Goal: Transaction & Acquisition: Purchase product/service

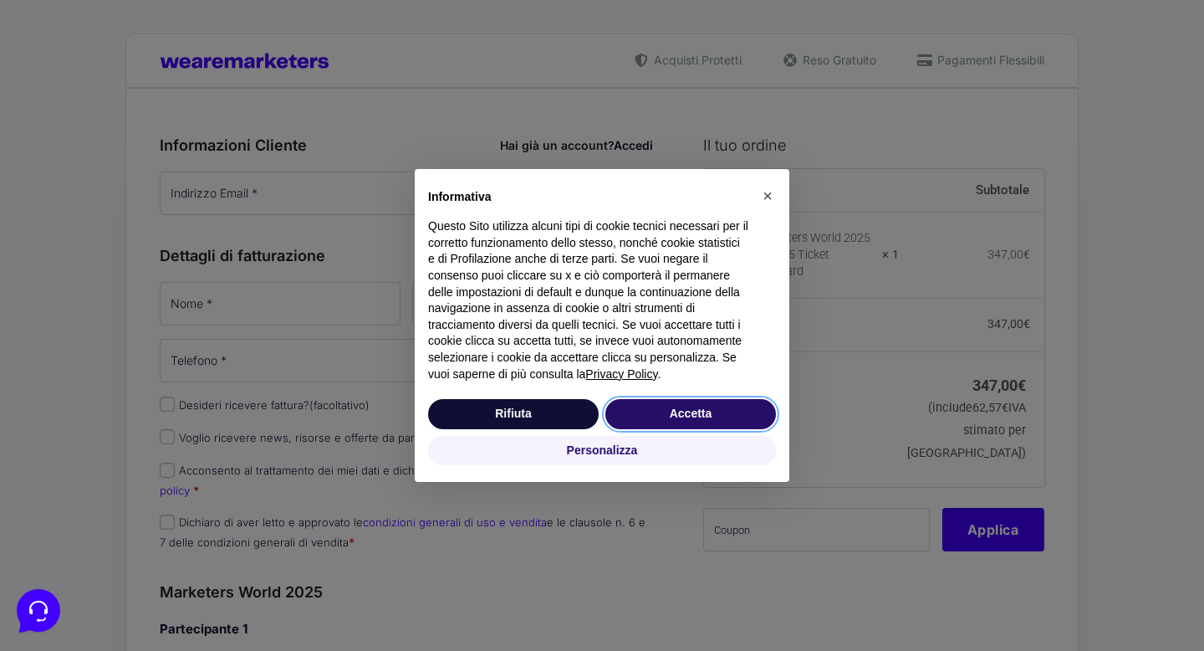
click at [688, 411] on button "Accetta" at bounding box center [690, 414] width 171 height 30
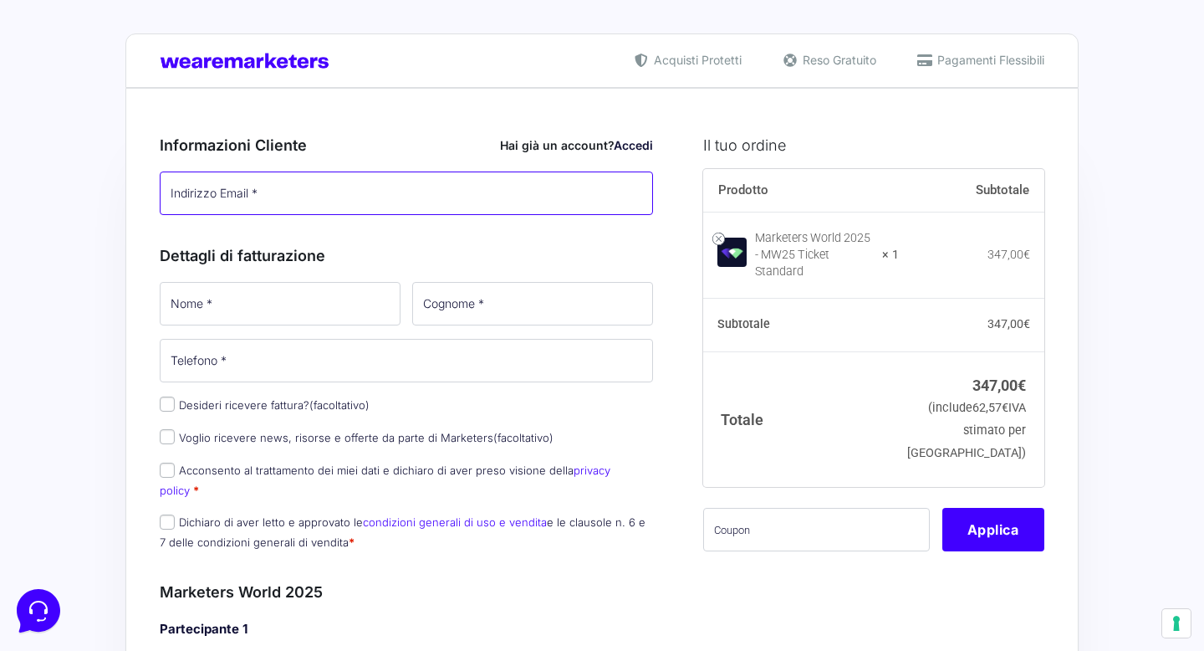
click at [320, 196] on input "Indirizzo Email *" at bounding box center [406, 192] width 493 height 43
type input "[DOMAIN_NAME][EMAIL_ADDRESS][DOMAIN_NAME]"
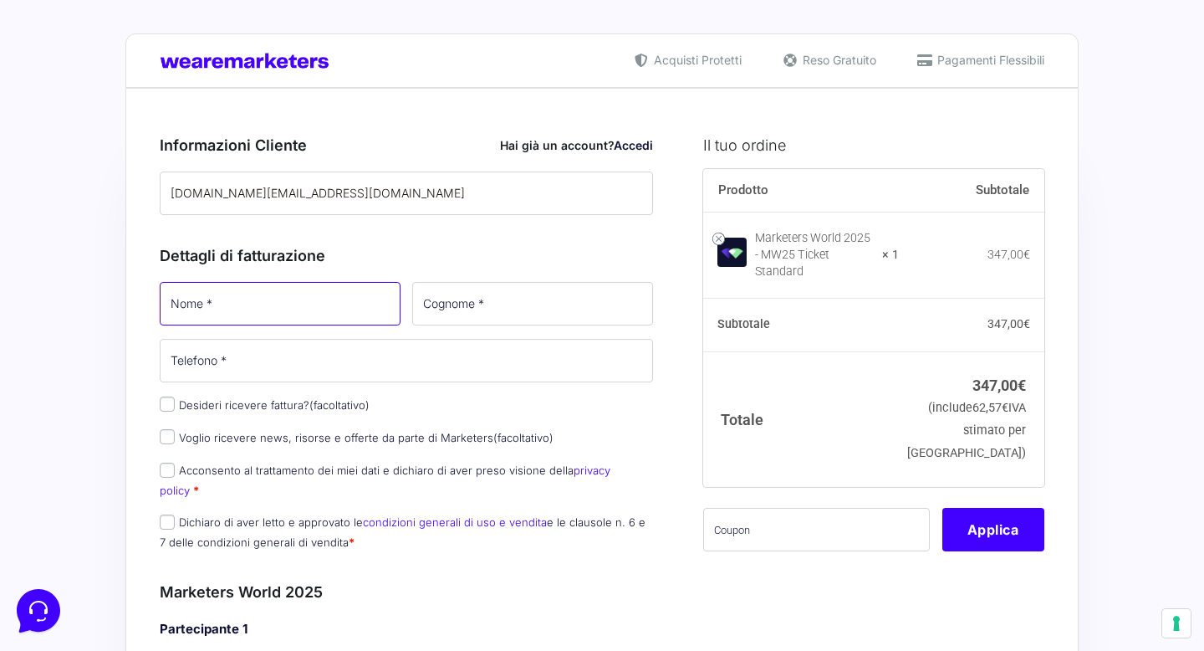
type input "[PERSON_NAME]"
type input "Campostrini"
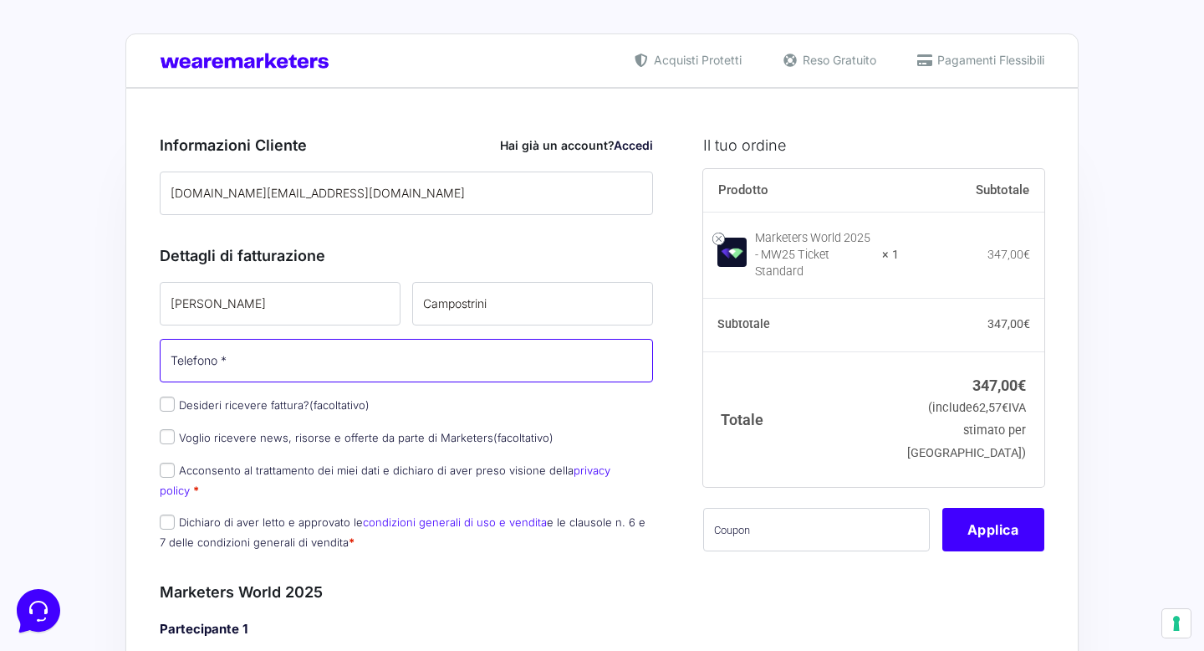
type input "[PHONE_NUMBER]"
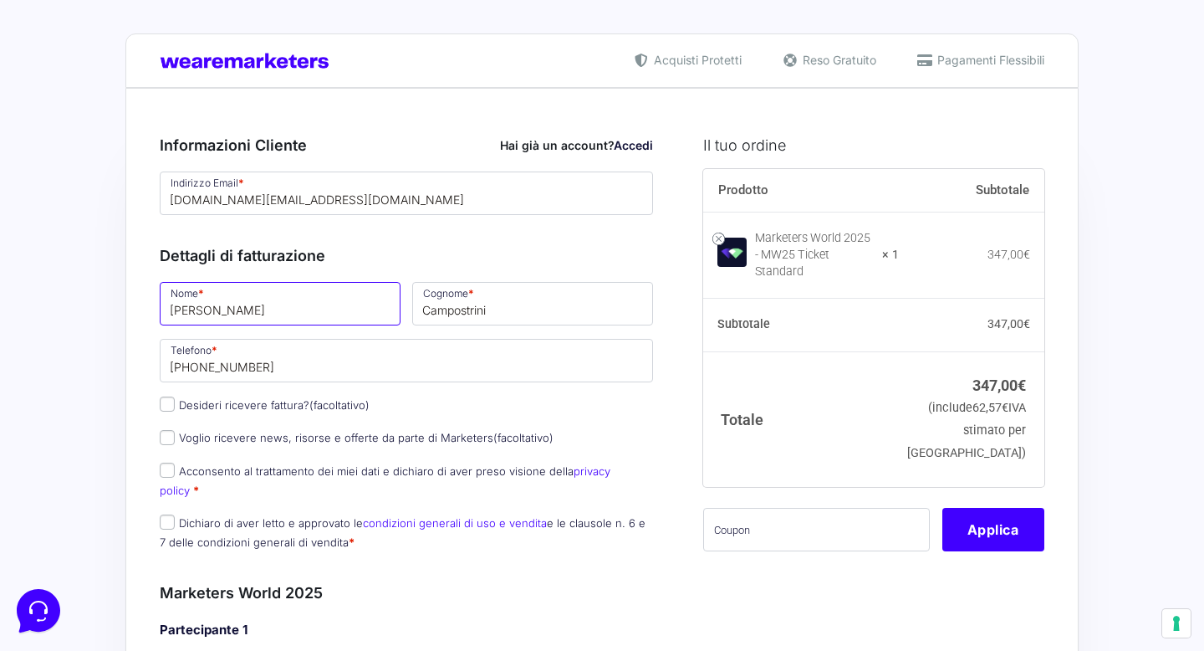
click at [288, 319] on input "[PERSON_NAME]" at bounding box center [280, 303] width 241 height 43
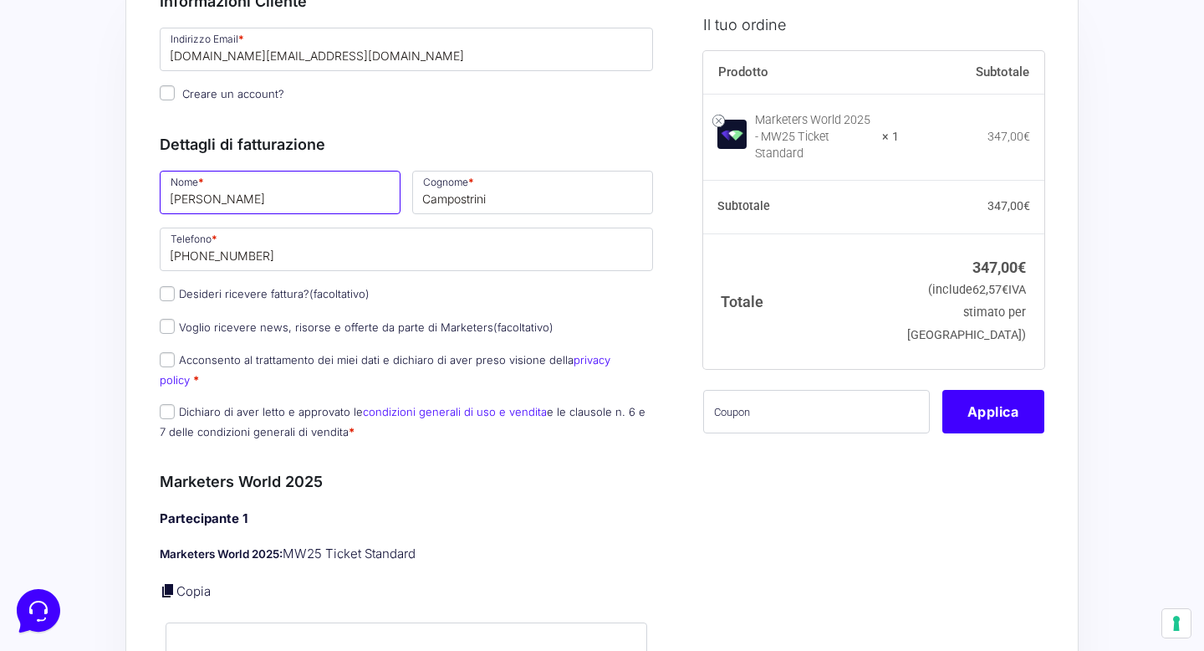
scroll to position [151, 0]
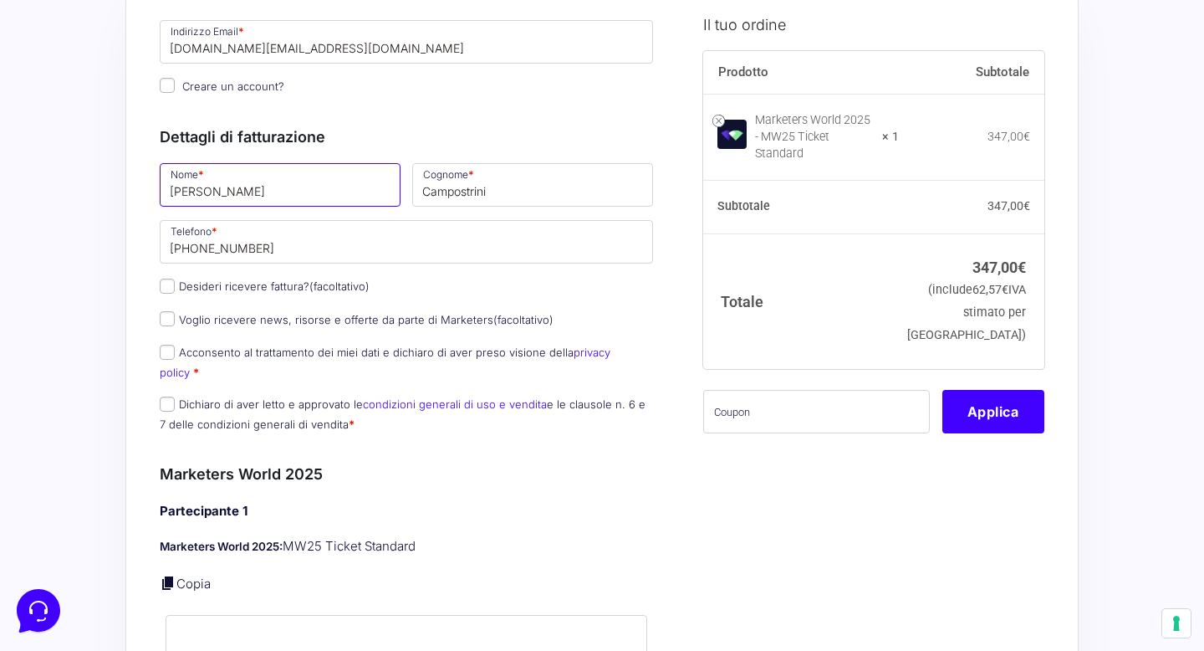
type input "[PERSON_NAME]"
click at [167, 396] on input "Dichiaro di aver letto e approvato le condizioni generali di uso e vendita e le…" at bounding box center [167, 403] width 15 height 15
checkbox input "true"
click at [168, 355] on input "Acconsento al trattamento dei miei dati e dichiaro di aver preso visione della …" at bounding box center [167, 352] width 15 height 15
checkbox input "true"
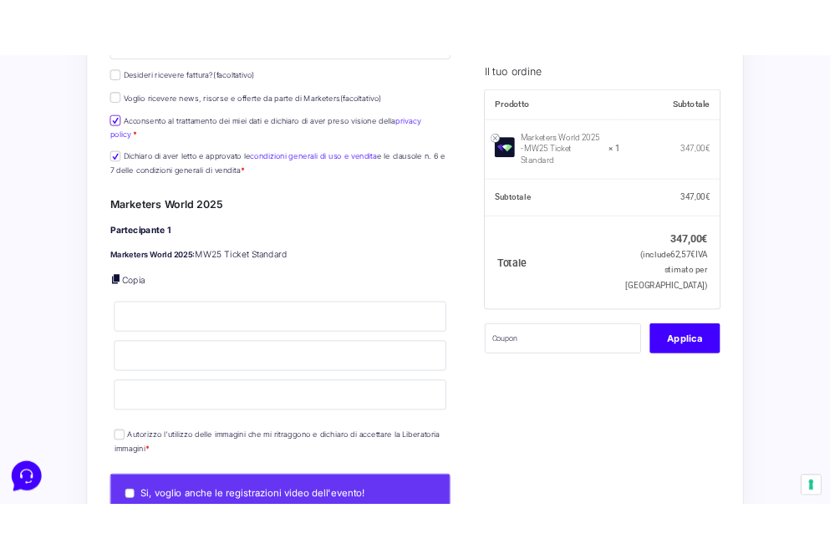
scroll to position [409, 0]
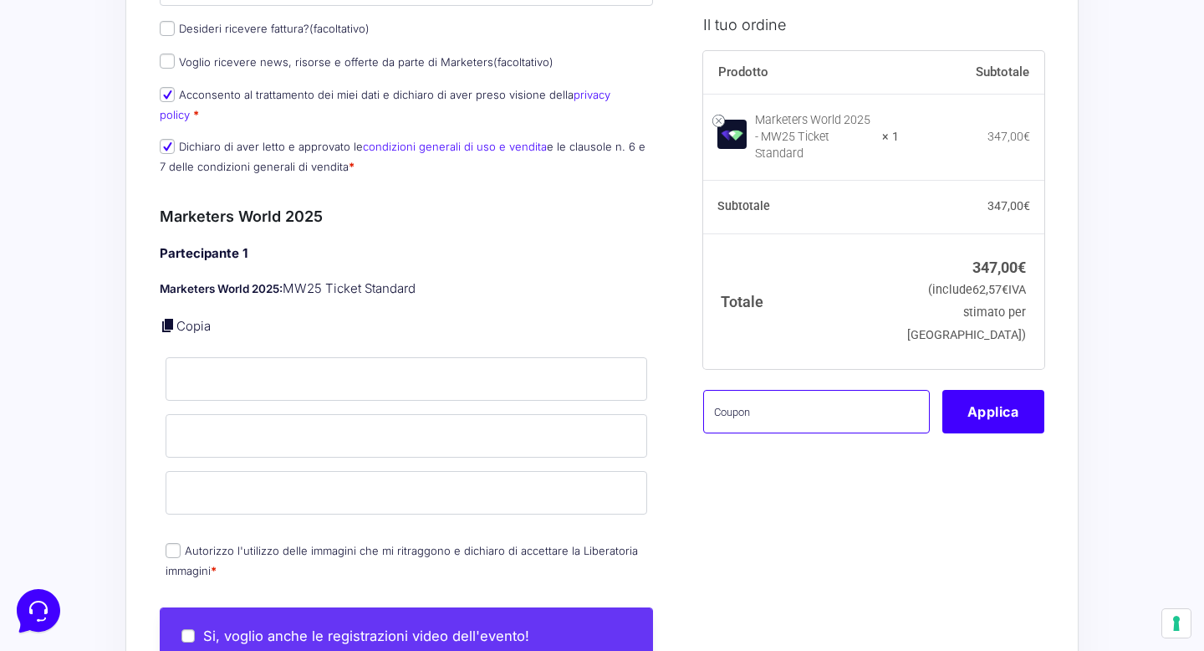
click at [789, 401] on input "text" at bounding box center [816, 410] width 227 height 43
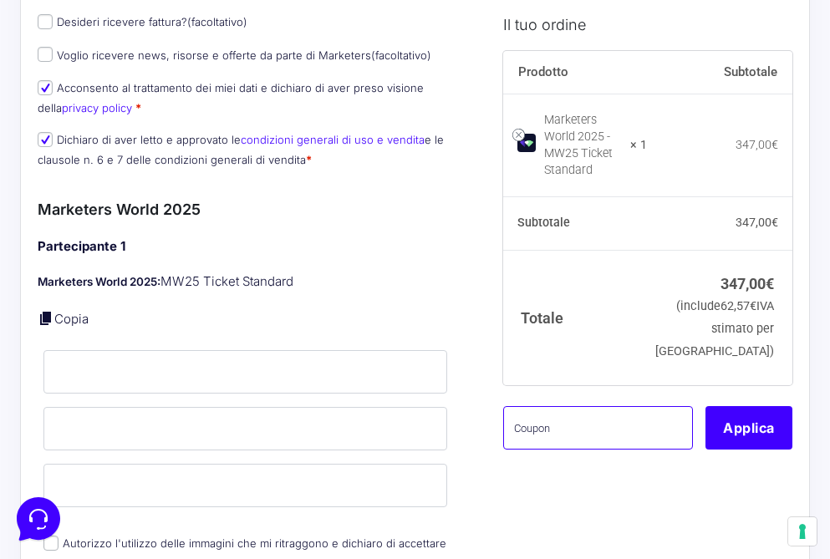
click at [616, 427] on input "text" at bounding box center [598, 427] width 190 height 43
paste input "LIMW25CAMPOSTRINI"
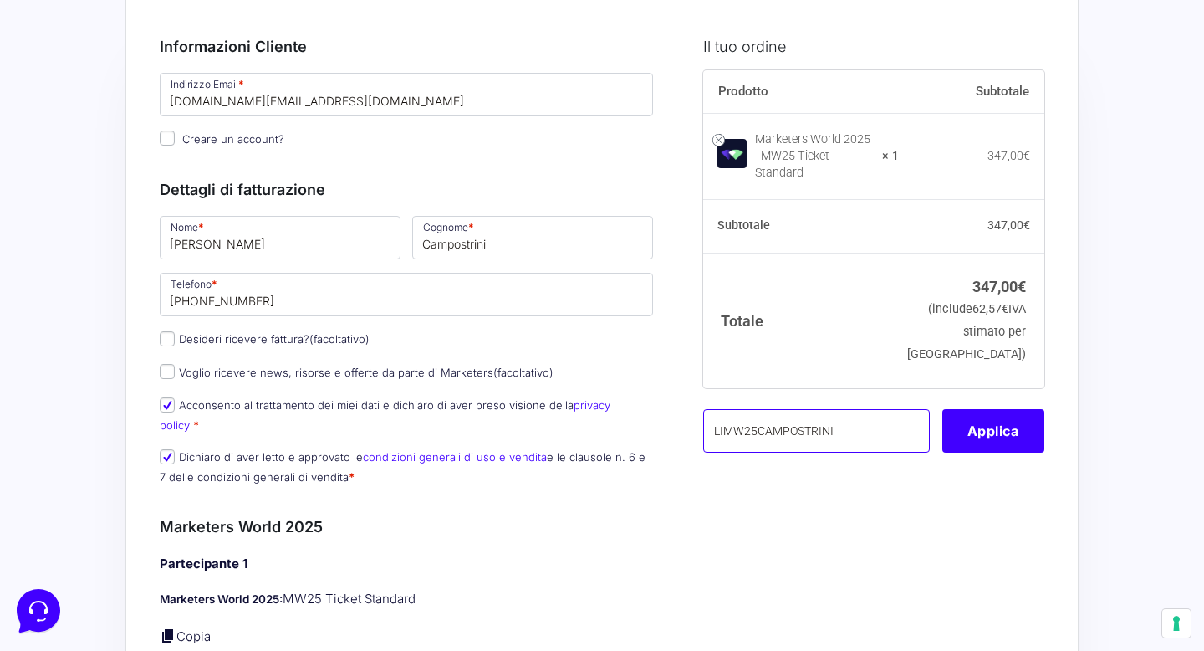
scroll to position [0, 0]
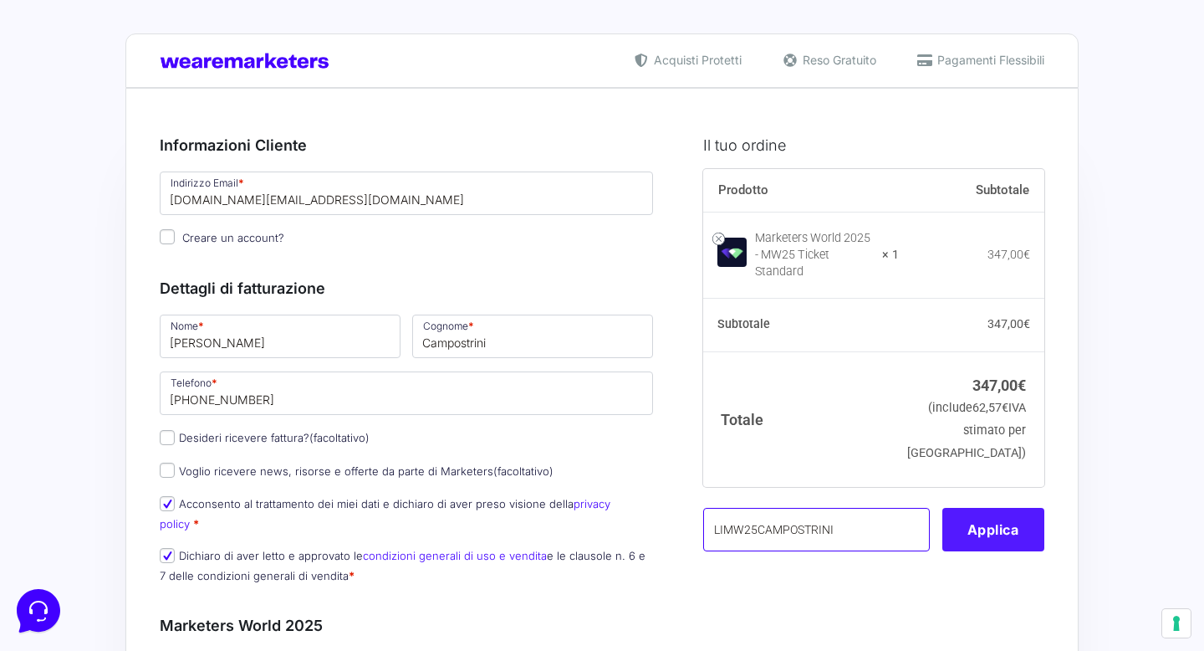
type input "LIMW25CAMPOSTRINI"
click at [979, 509] on button "Applica" at bounding box center [994, 529] width 102 height 43
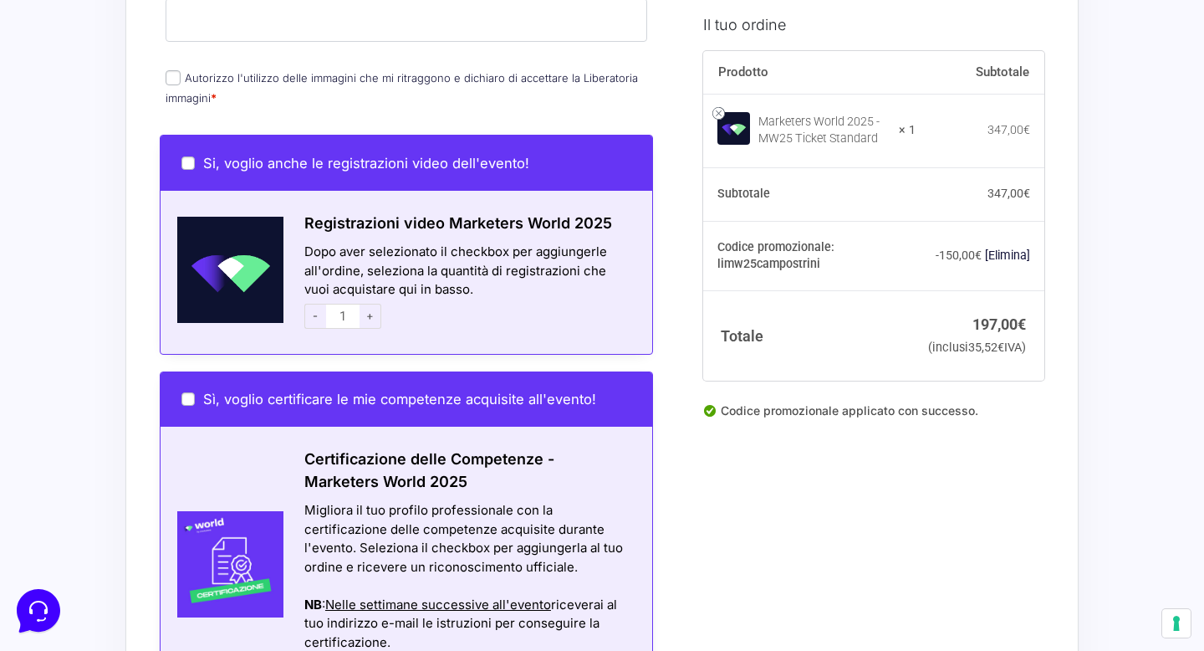
scroll to position [889, 0]
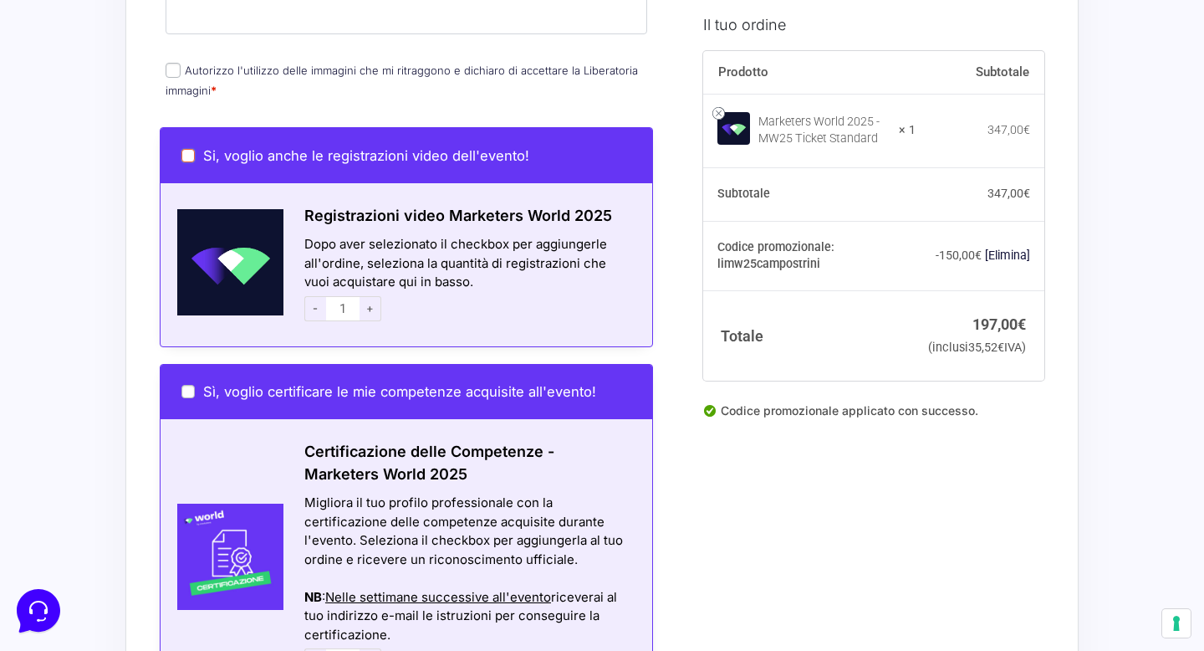
click at [191, 149] on input "Si, voglio anche le registrazioni video dell'evento!" at bounding box center [187, 155] width 13 height 13
checkbox input "true"
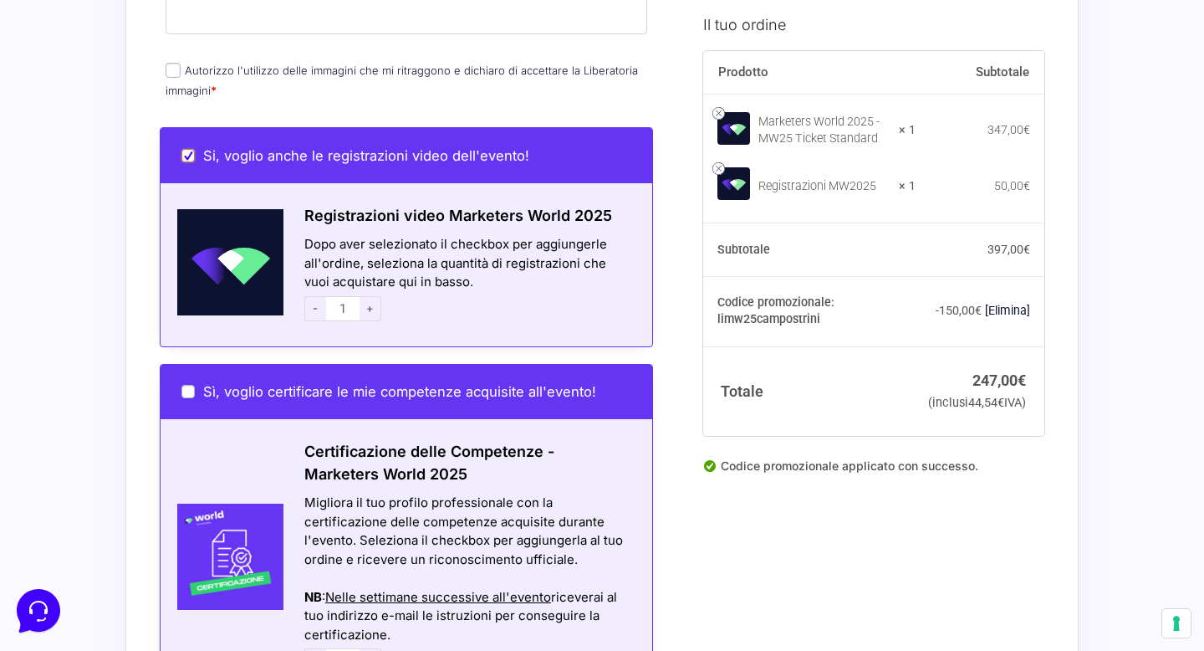
click at [191, 149] on input "Si, voglio anche le registrazioni video dell'evento!" at bounding box center [187, 155] width 13 height 13
checkbox input "false"
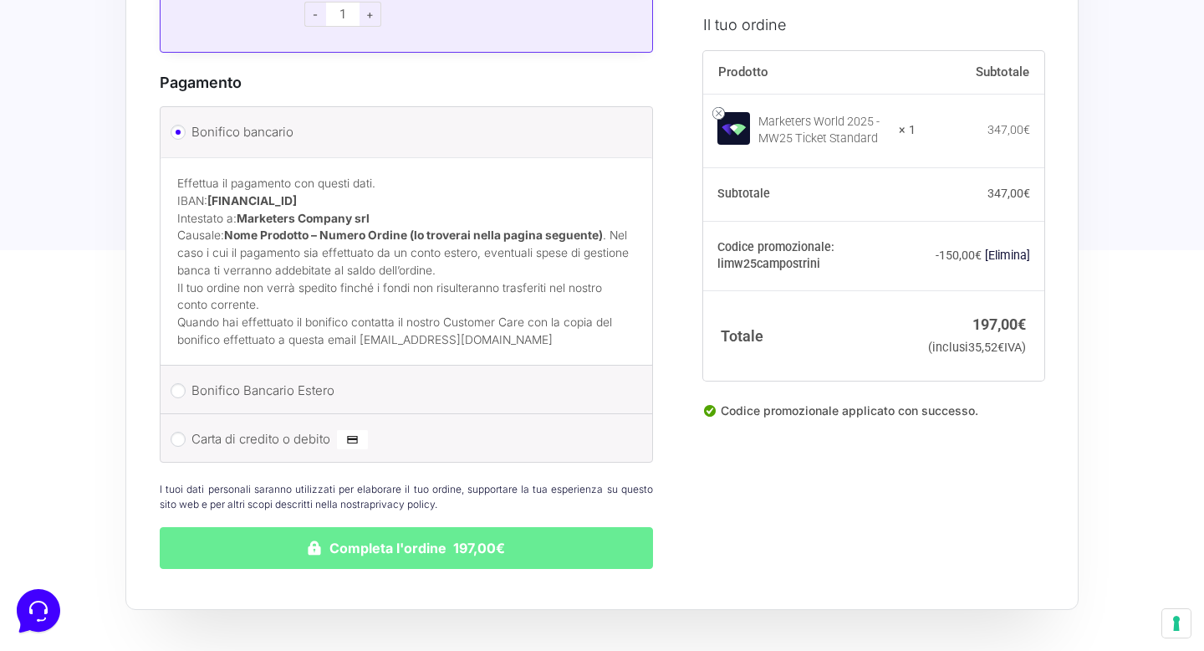
scroll to position [1532, 0]
